Goal: Entertainment & Leisure: Consume media (video, audio)

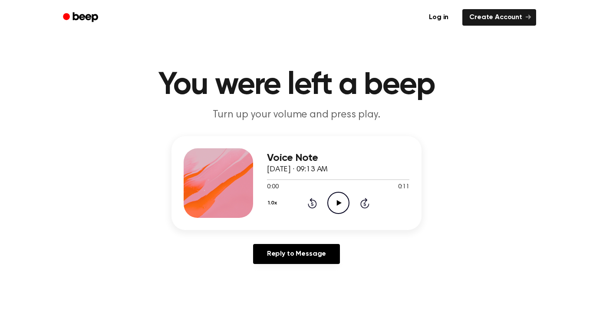
click at [337, 198] on icon "Play Audio" at bounding box center [338, 203] width 22 height 22
click at [335, 198] on icon "Play Audio" at bounding box center [338, 203] width 22 height 22
click at [341, 200] on icon "Play Audio" at bounding box center [338, 203] width 22 height 22
click at [336, 200] on icon "Play Audio" at bounding box center [338, 203] width 22 height 22
click at [334, 207] on icon "Play Audio" at bounding box center [338, 203] width 22 height 22
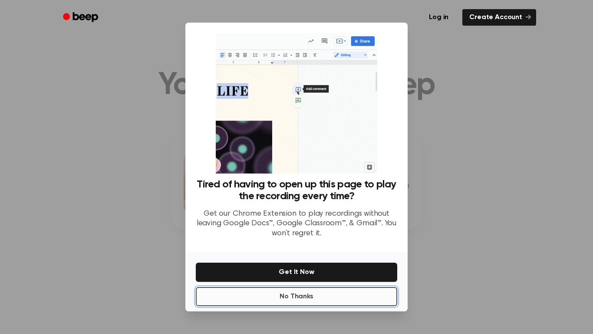
click at [295, 299] on button "No Thanks" at bounding box center [297, 296] width 202 height 19
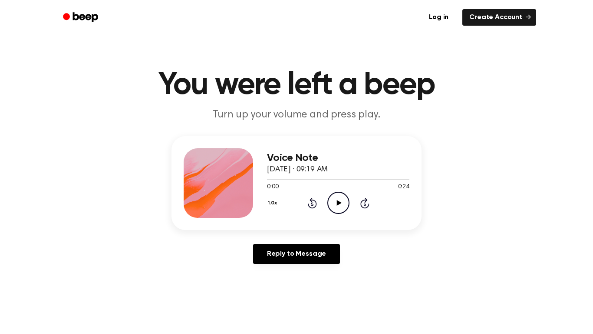
click at [337, 192] on icon "Play Audio" at bounding box center [338, 203] width 22 height 22
click at [341, 201] on icon "Play Audio" at bounding box center [338, 203] width 22 height 22
click at [339, 203] on icon at bounding box center [339, 203] width 5 height 6
click at [330, 199] on icon "Play Audio" at bounding box center [338, 203] width 22 height 22
click at [338, 195] on icon "Play Audio" at bounding box center [338, 203] width 22 height 22
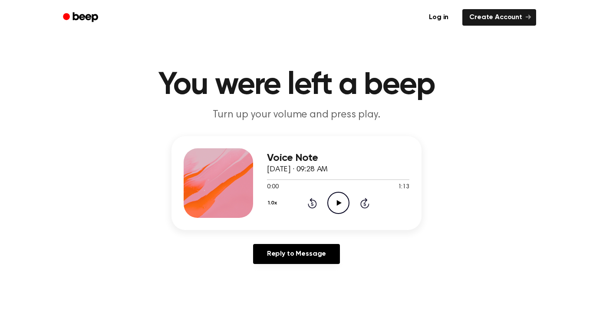
click at [333, 206] on icon "Play Audio" at bounding box center [338, 203] width 22 height 22
click at [338, 195] on icon "Play Audio" at bounding box center [338, 203] width 22 height 22
click at [340, 203] on icon at bounding box center [339, 203] width 5 height 6
click at [338, 201] on icon "Play Audio" at bounding box center [338, 203] width 22 height 22
click at [345, 206] on icon "Play Audio" at bounding box center [338, 203] width 22 height 22
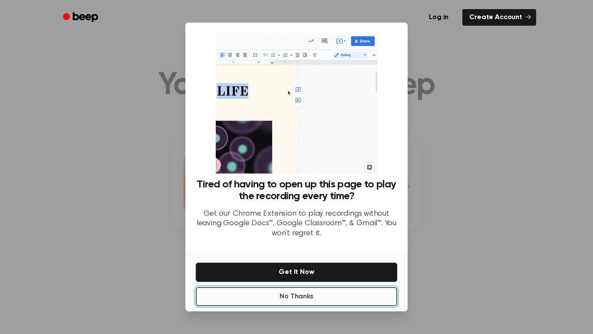
click at [341, 304] on button "No Thanks" at bounding box center [297, 296] width 202 height 19
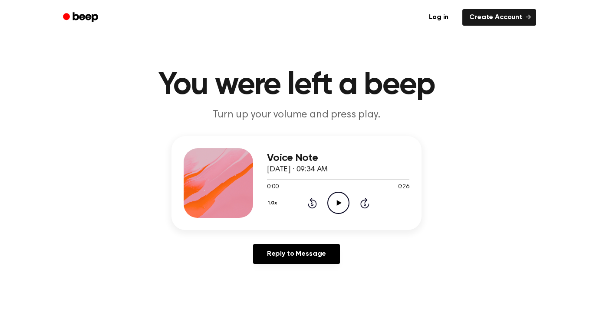
click at [338, 201] on icon at bounding box center [339, 203] width 5 height 6
click at [334, 201] on icon "Play Audio" at bounding box center [338, 203] width 22 height 22
click at [334, 204] on icon "Play Audio" at bounding box center [338, 203] width 22 height 22
click at [452, 205] on div "Voice Note [DATE] · 09:38 AM 0:00 0:18 Your browser does not support the [objec…" at bounding box center [296, 203] width 572 height 135
